Goal: Task Accomplishment & Management: Manage account settings

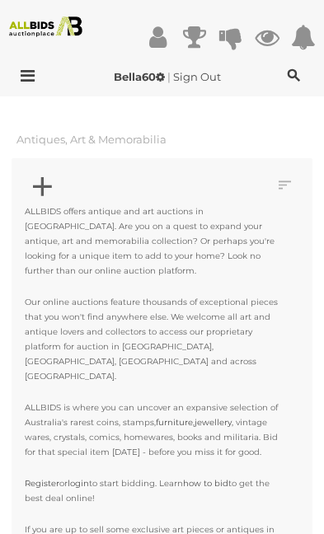
scroll to position [2444, 0]
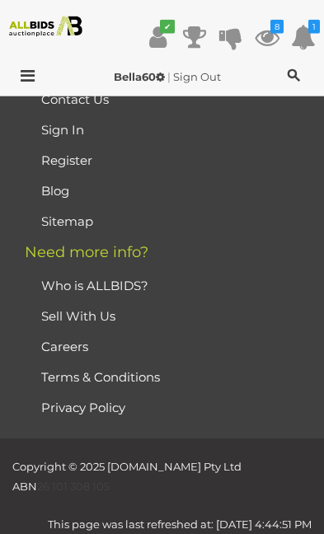
click at [278, 34] on icon at bounding box center [267, 37] width 25 height 30
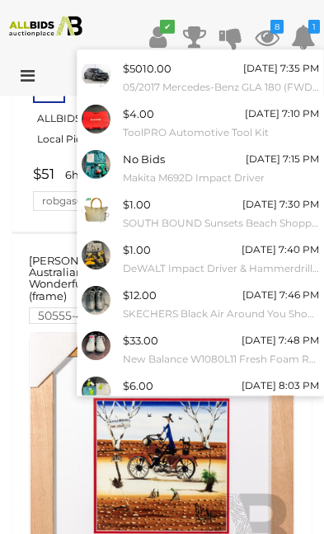
scroll to position [36, 0]
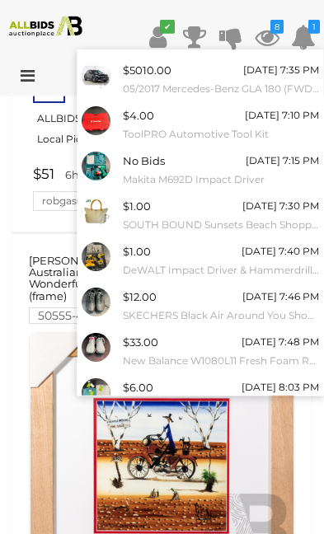
click at [227, 427] on link "View All" at bounding box center [200, 433] width 246 height 29
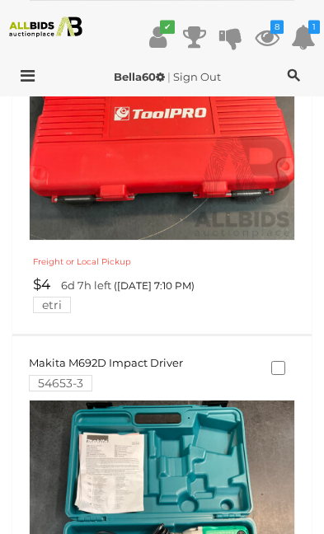
scroll to position [976, 0]
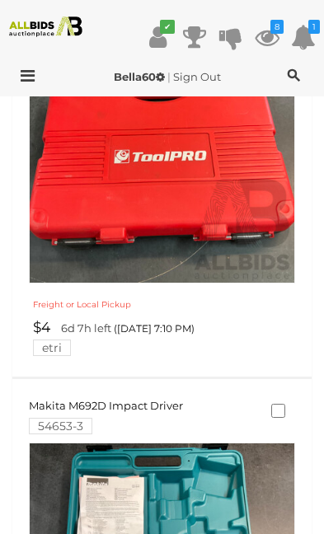
click at [206, 174] on img at bounding box center [162, 150] width 264 height 264
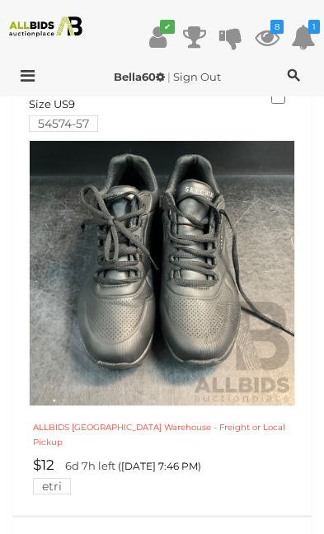
scroll to position [2654, 0]
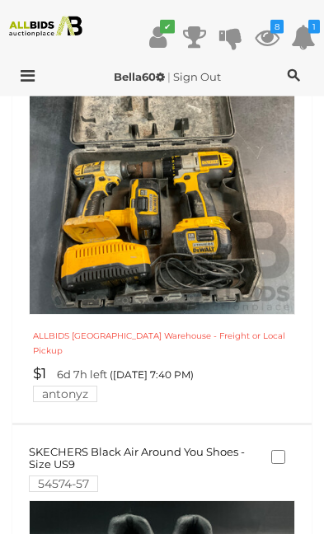
scroll to position [2295, 0]
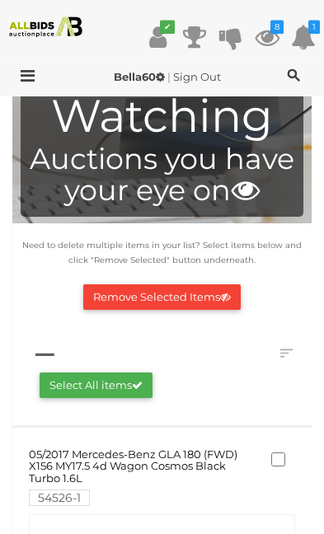
scroll to position [55, 0]
click at [230, 287] on button "Remove Selected Items" at bounding box center [161, 297] width 157 height 26
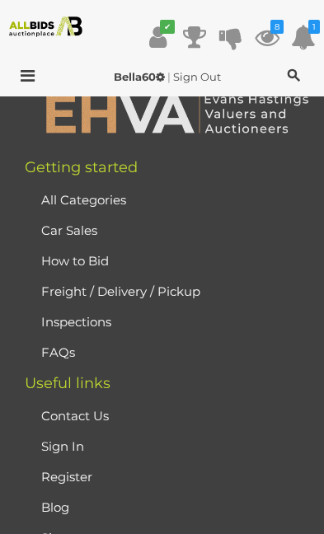
scroll to position [5274, 0]
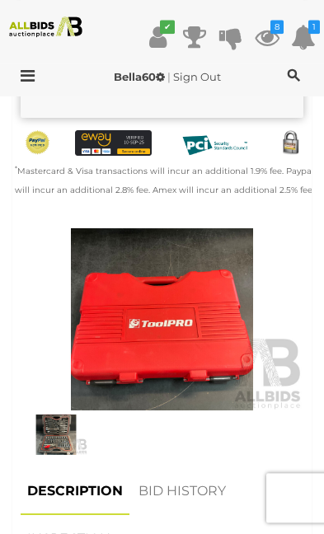
scroll to position [676, 0]
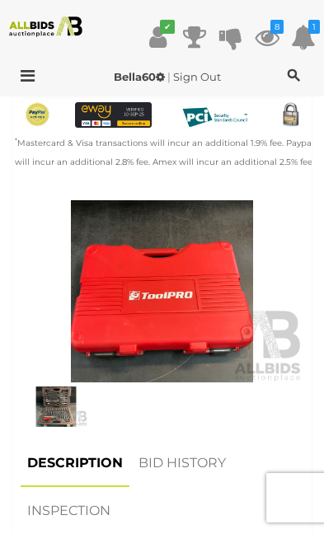
click at [73, 386] on img at bounding box center [56, 406] width 63 height 40
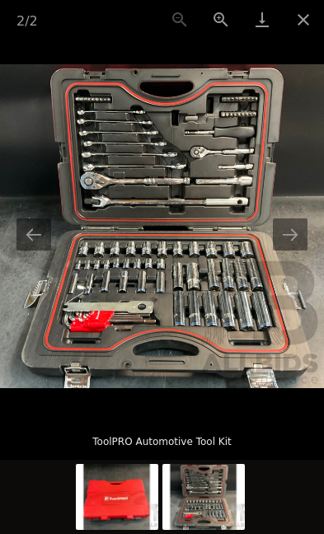
click at [312, 16] on button "Close gallery" at bounding box center [303, 19] width 41 height 39
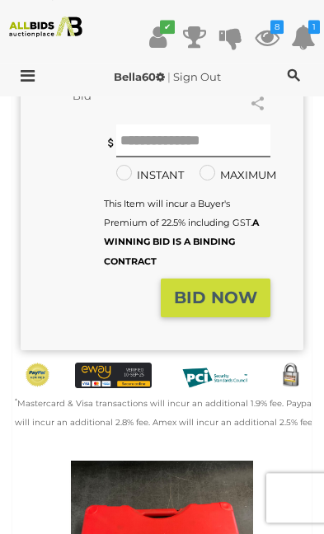
scroll to position [414, 0]
